Goal: Task Accomplishment & Management: Manage account settings

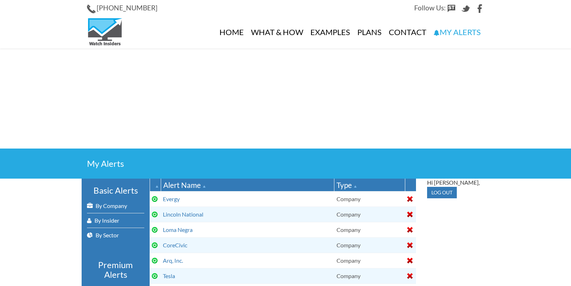
select select
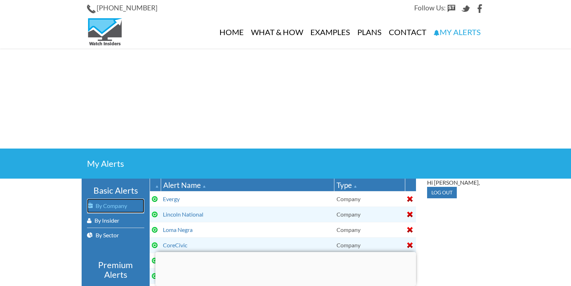
click at [115, 204] on link "By Company" at bounding box center [115, 206] width 57 height 14
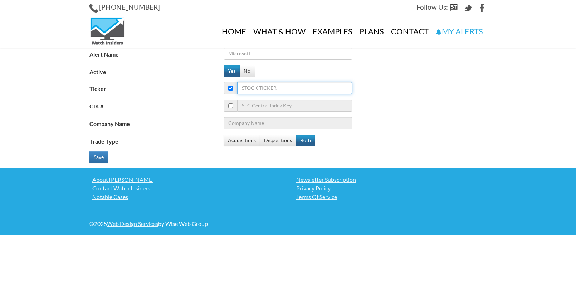
click at [293, 88] on input "Ticker" at bounding box center [294, 88] width 115 height 12
type input "j"
type input "[PERSON_NAME] Engineering Group, Inc."
type input "jd"
type input "[DOMAIN_NAME] Inc - ADR"
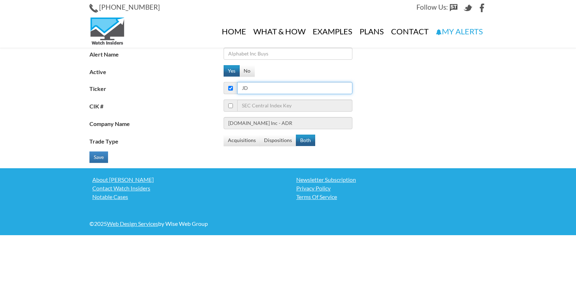
type input "jd"
click at [256, 56] on input "Alert Name" at bounding box center [288, 54] width 129 height 12
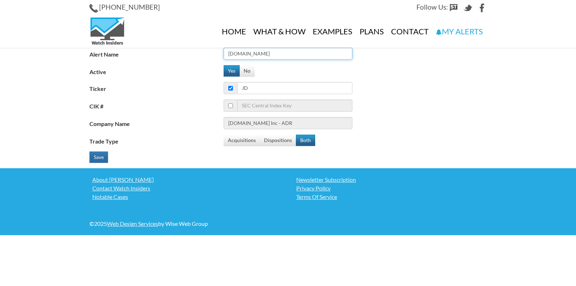
type input "[DOMAIN_NAME]"
click at [99, 154] on button "Save" at bounding box center [98, 156] width 19 height 11
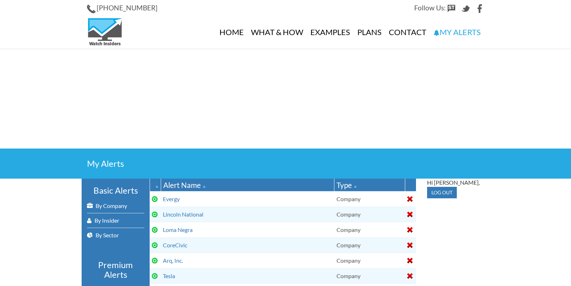
select select
